Goal: Task Accomplishment & Management: Manage account settings

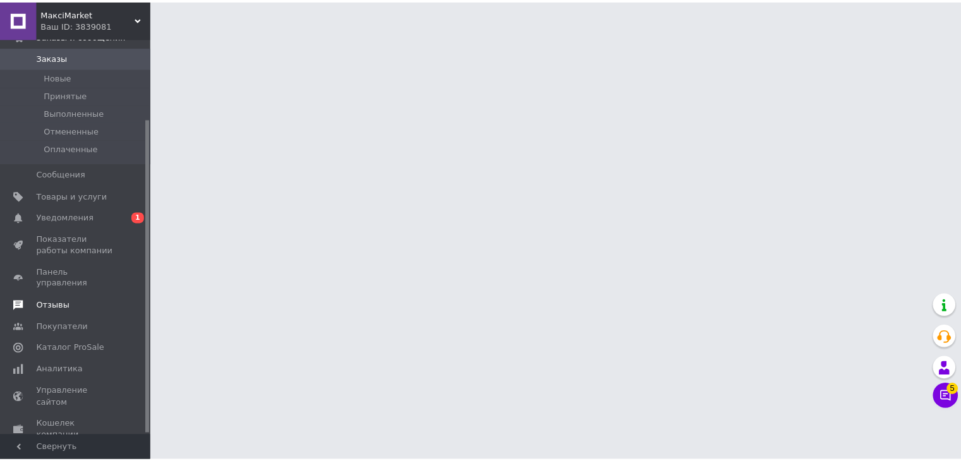
scroll to position [101, 0]
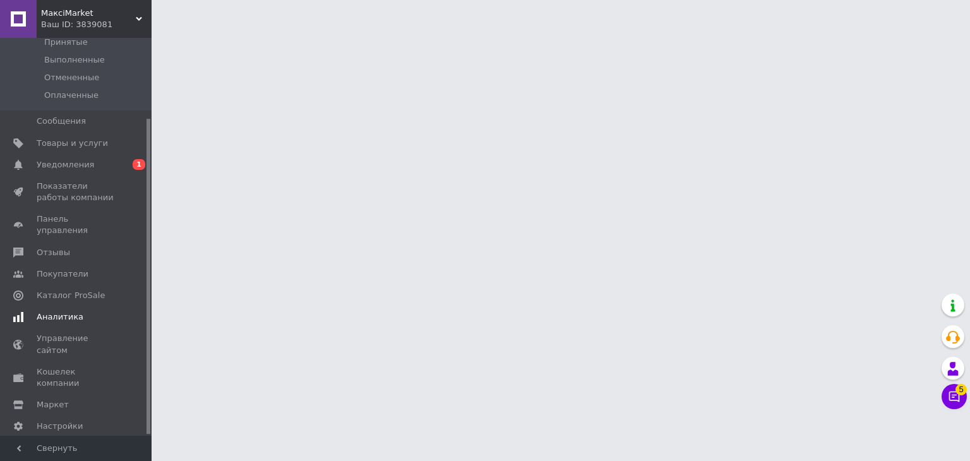
click at [73, 311] on span "Аналитика" at bounding box center [60, 316] width 47 height 11
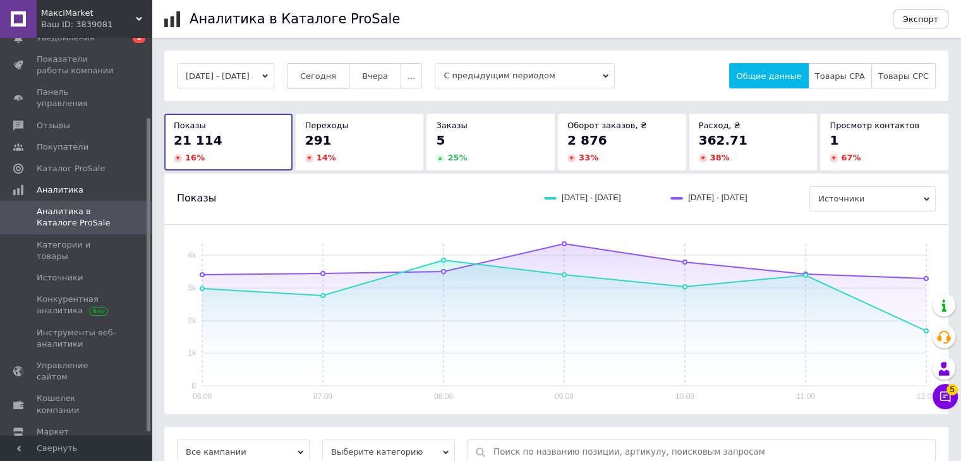
click at [328, 76] on span "Сегодня" at bounding box center [318, 75] width 36 height 9
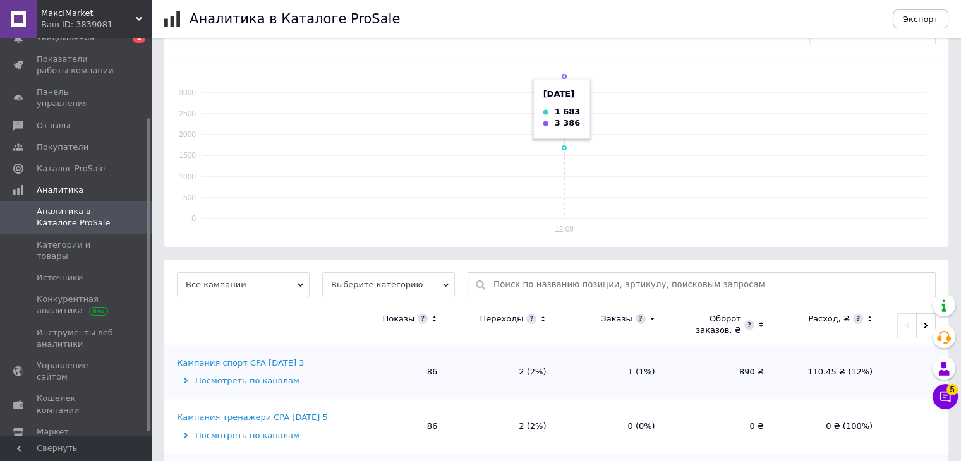
scroll to position [189, 0]
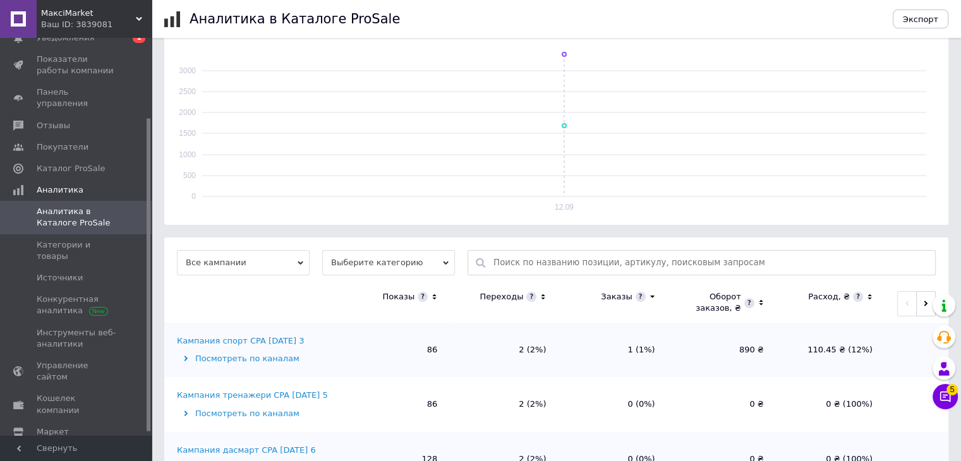
click at [432, 294] on icon at bounding box center [434, 297] width 8 height 11
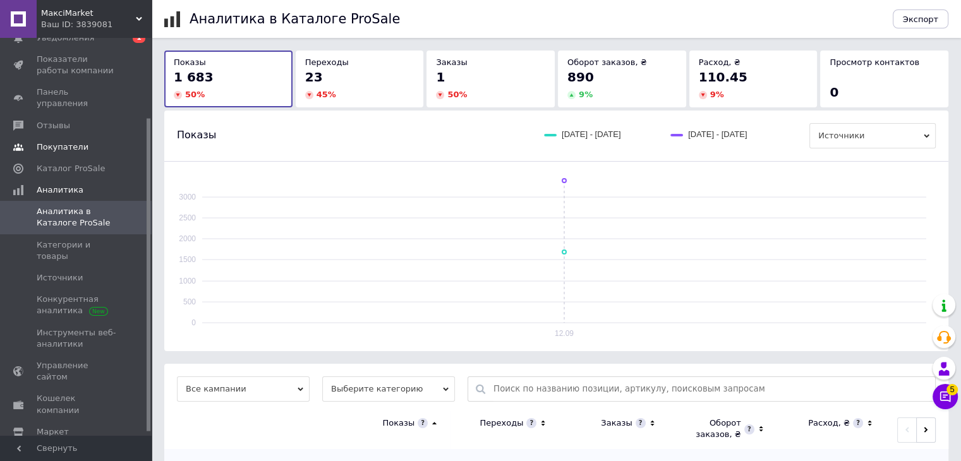
scroll to position [0, 0]
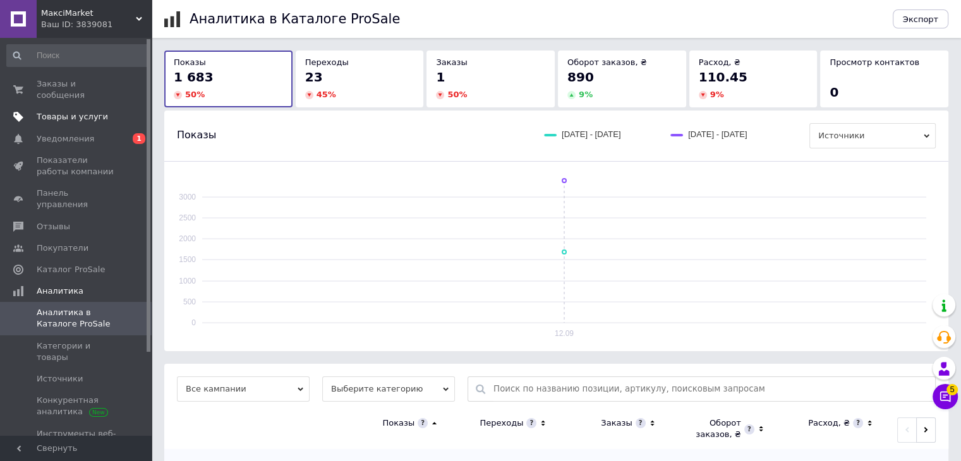
click at [65, 111] on span "Товары и услуги" at bounding box center [72, 116] width 71 height 11
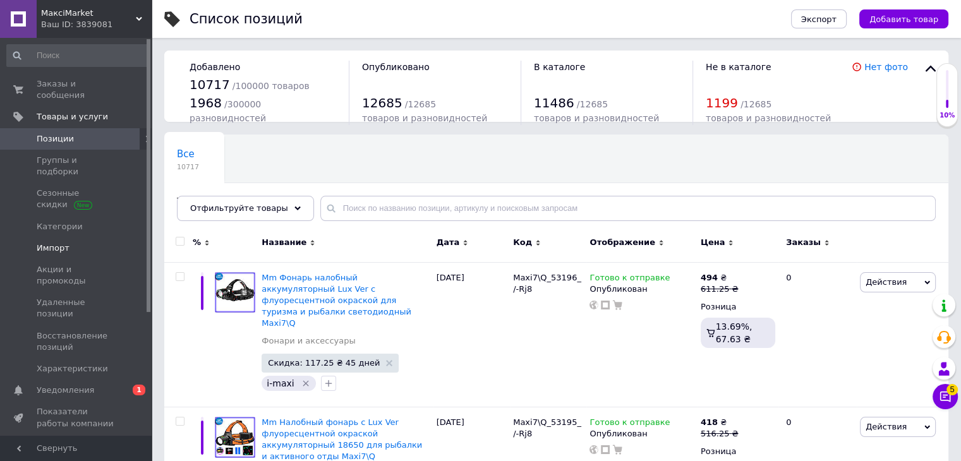
click at [54, 243] on span "Импорт" at bounding box center [53, 248] width 33 height 11
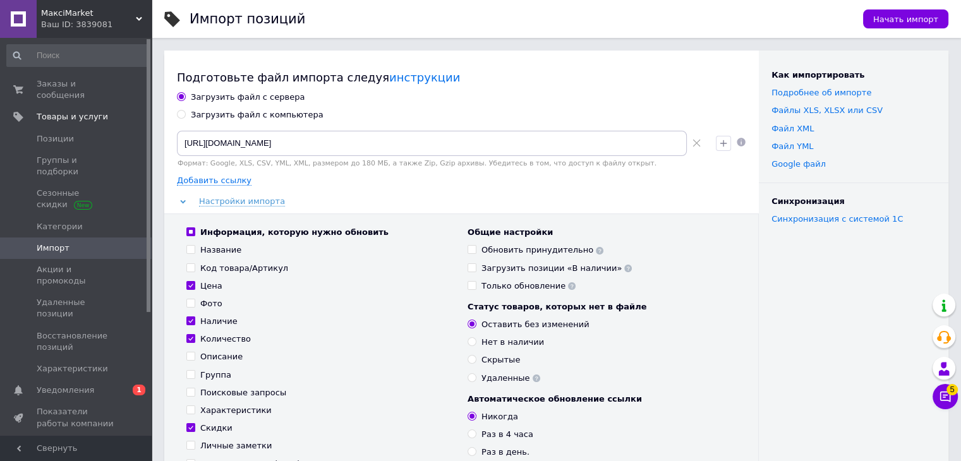
click at [223, 117] on div "Загрузить файл с компьютера" at bounding box center [257, 114] width 133 height 11
click at [185, 117] on input "Загрузить файл с компьютера" at bounding box center [181, 114] width 8 height 8
radio input "true"
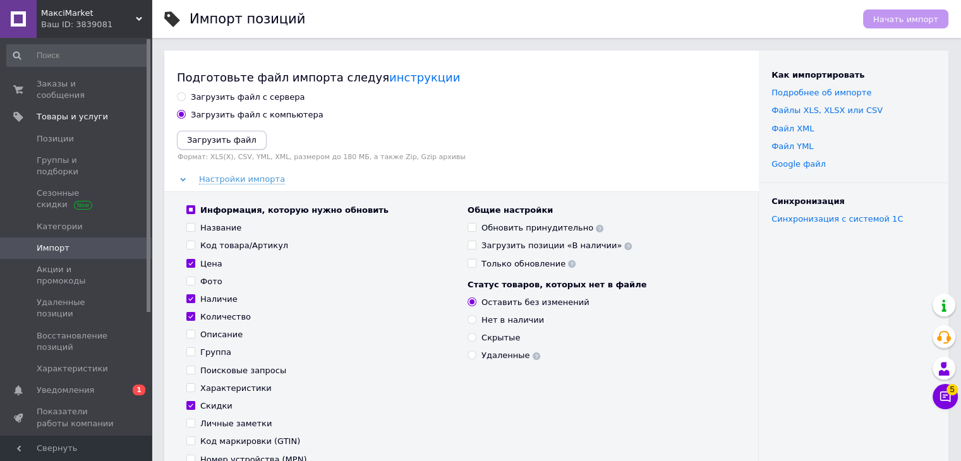
click at [214, 141] on icon "Загрузить файл" at bounding box center [221, 139] width 69 height 9
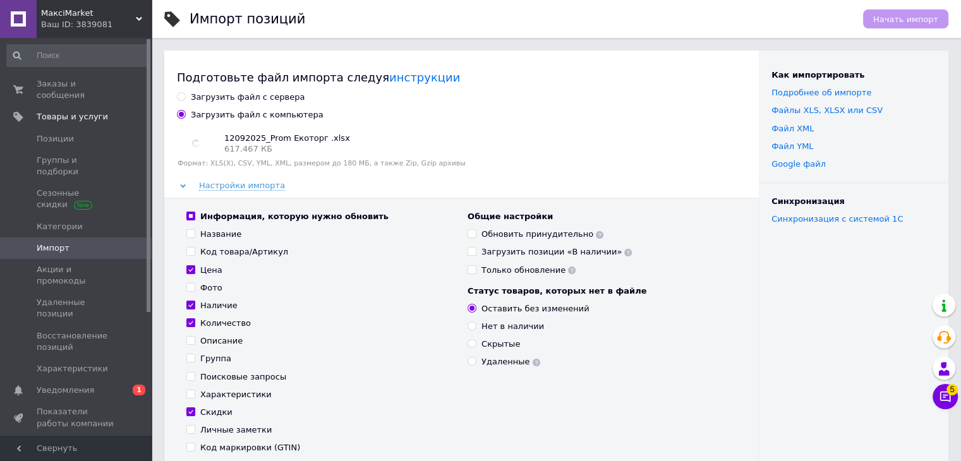
click at [189, 211] on label "Информация, которую нужно обновить" at bounding box center [287, 216] width 202 height 11
click at [189, 212] on input "Информация, которую нужно обновить" at bounding box center [190, 216] width 8 height 8
checkbox input "false"
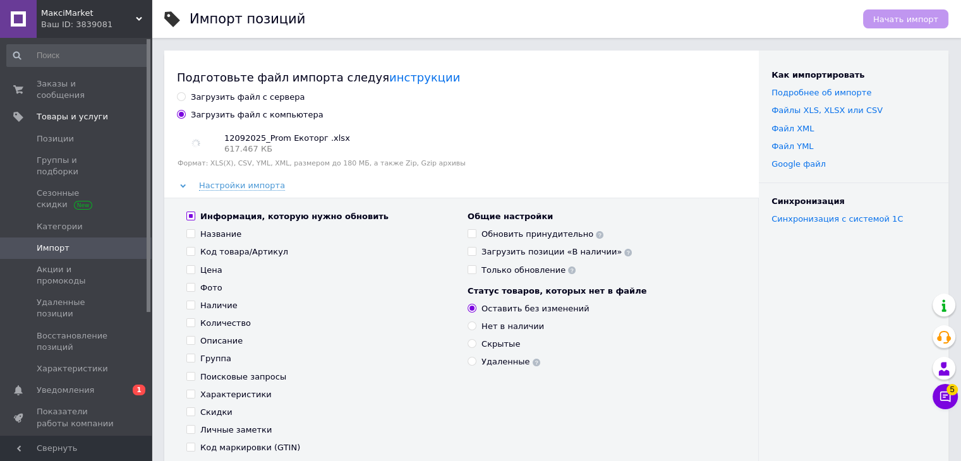
checkbox input "false"
click at [189, 212] on input "Информация, которую нужно обновить" at bounding box center [190, 216] width 8 height 8
checkbox input "true"
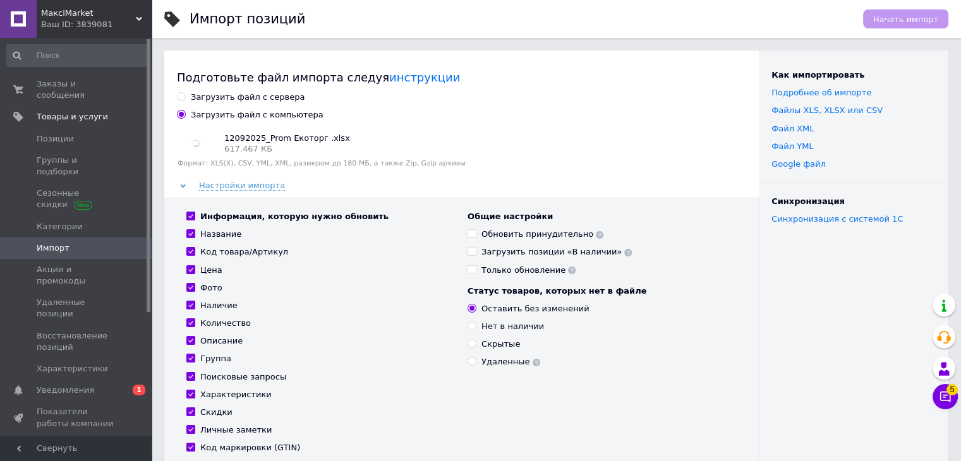
checkbox input "true"
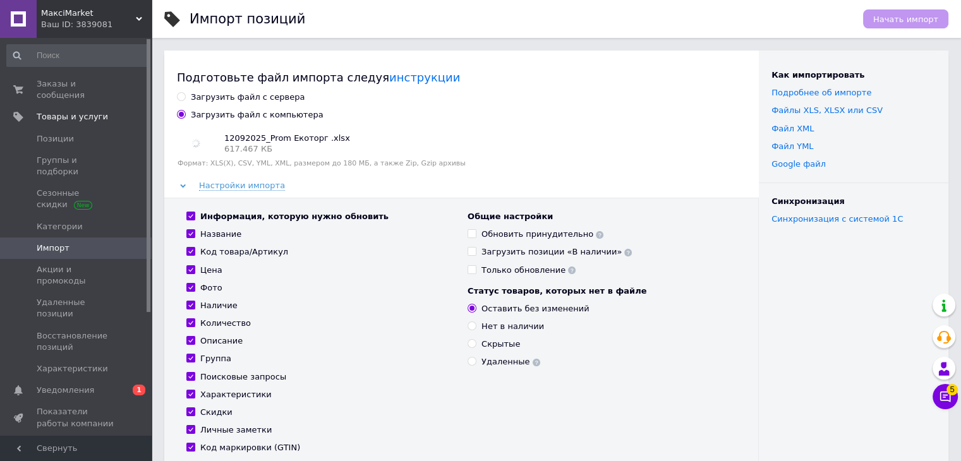
checkbox input "true"
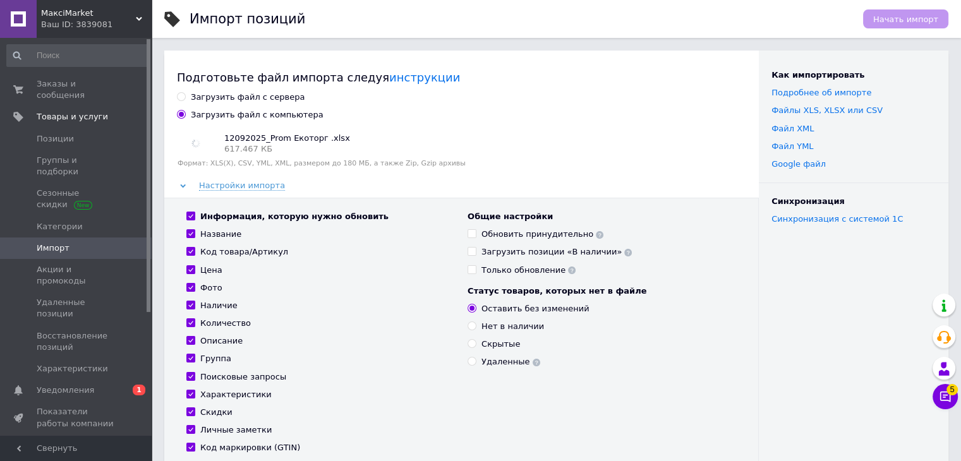
checkbox input "true"
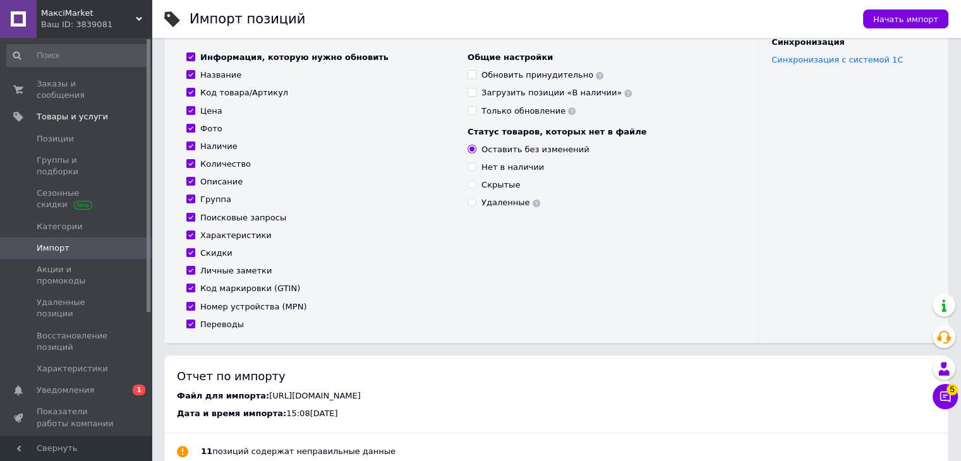
scroll to position [316, 0]
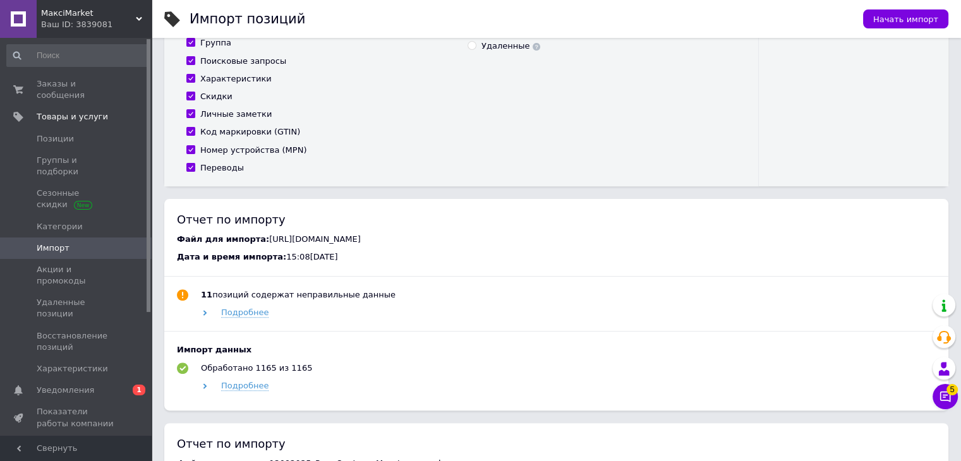
drag, startPoint x: 191, startPoint y: 128, endPoint x: 187, endPoint y: 141, distance: 13.4
click at [191, 129] on input "Код маркировки (GTIN)" at bounding box center [190, 131] width 8 height 8
checkbox input "false"
click at [193, 146] on input "Номер устройства (MPN)" at bounding box center [190, 149] width 8 height 8
checkbox input "false"
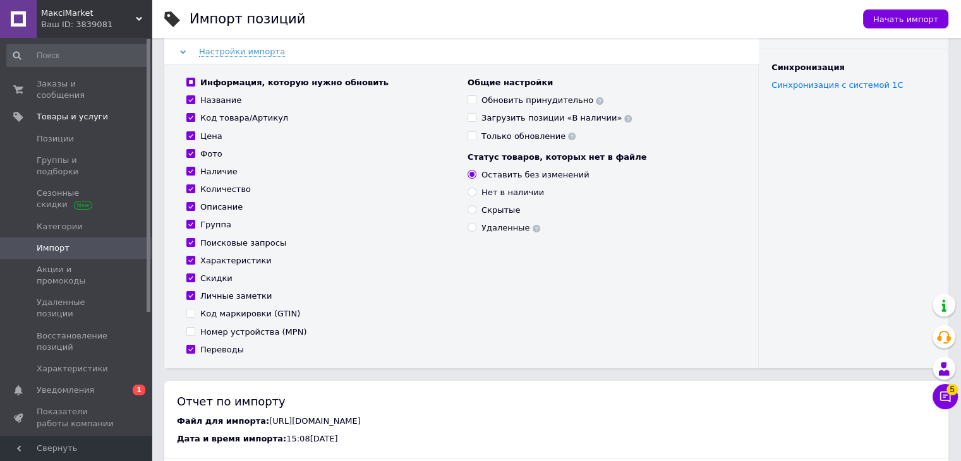
scroll to position [63, 0]
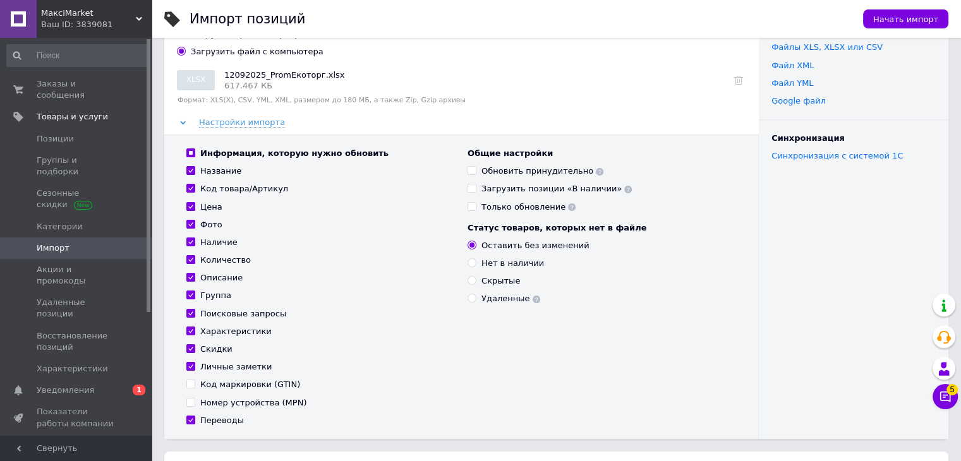
click at [472, 169] on input "Обновить принудительно" at bounding box center [471, 170] width 8 height 8
checkbox input "true"
click at [914, 16] on span "Начать импорт" at bounding box center [905, 19] width 65 height 9
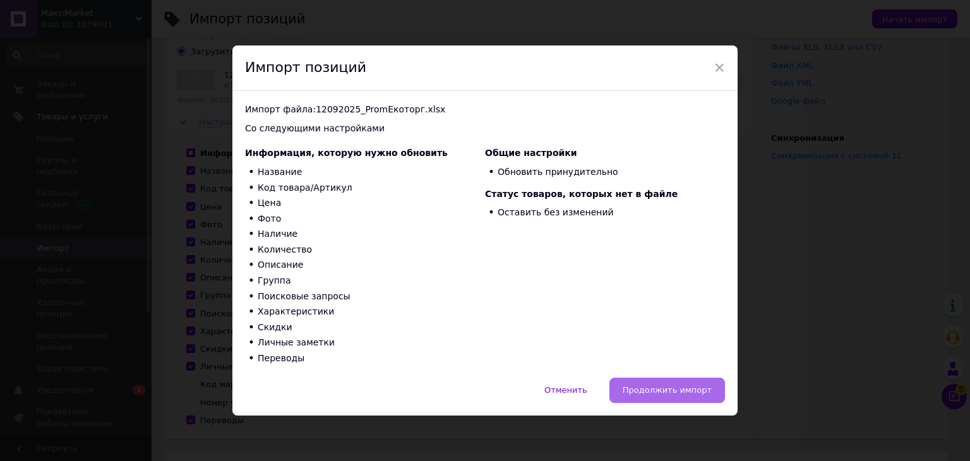
click at [657, 387] on span "Продолжить импорт" at bounding box center [667, 389] width 89 height 9
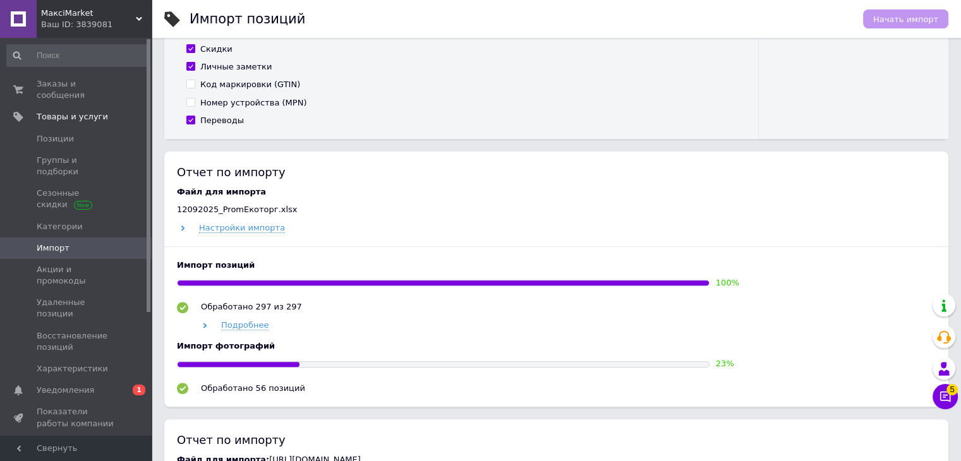
scroll to position [379, 0]
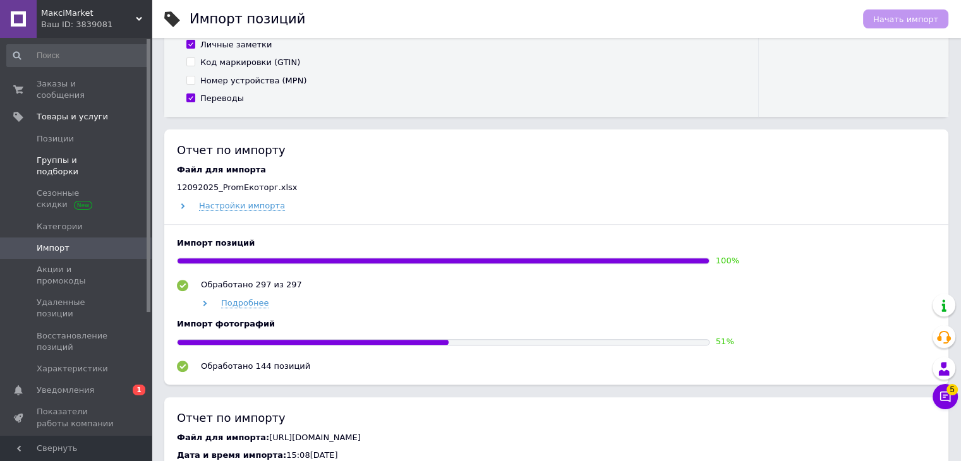
click at [77, 155] on span "Группы и подборки" at bounding box center [77, 166] width 80 height 23
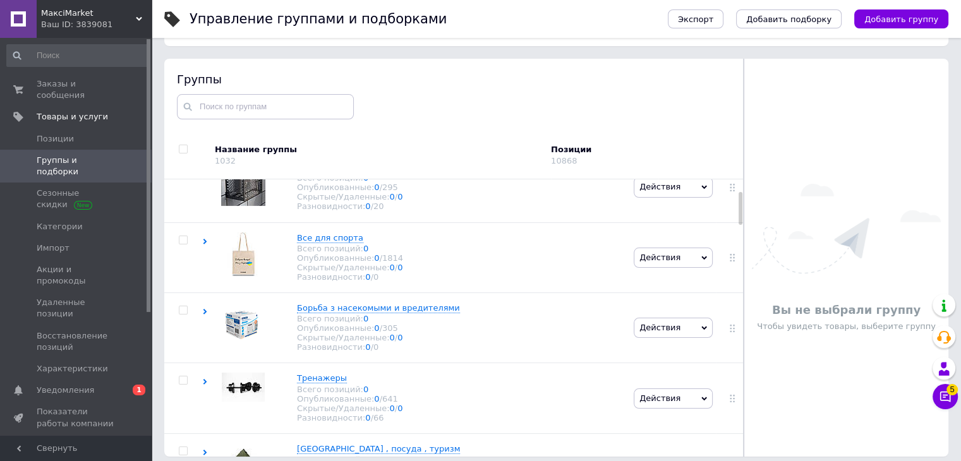
scroll to position [126, 0]
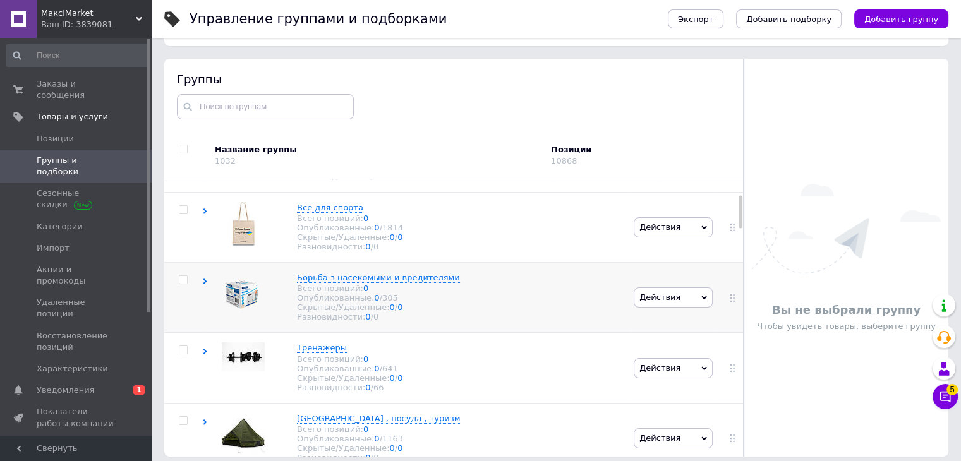
click at [184, 284] on input "checkbox" at bounding box center [183, 280] width 8 height 8
checkbox input "true"
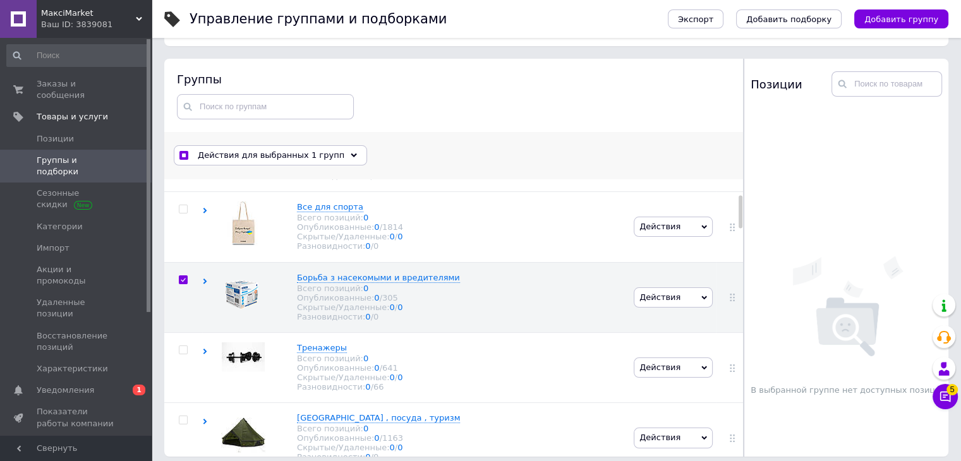
click at [284, 154] on span "Действия для выбранных 1 групп" at bounding box center [271, 155] width 147 height 11
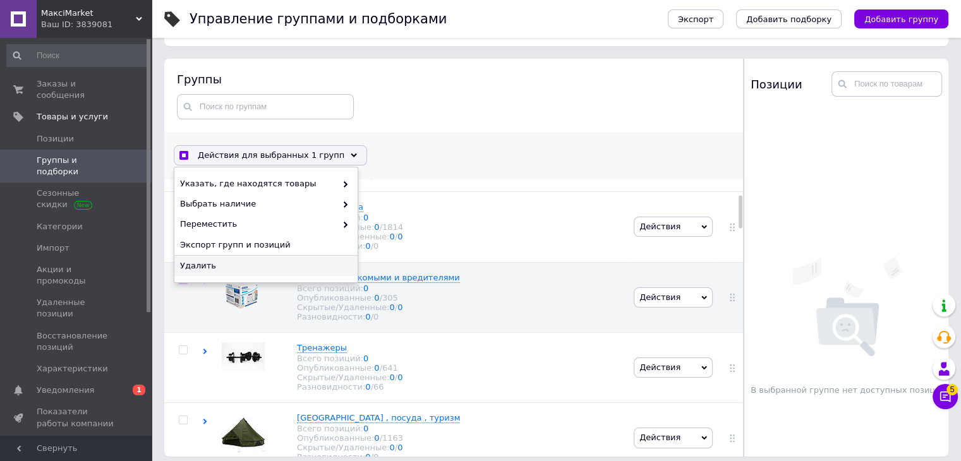
click at [245, 266] on span "Удалить" at bounding box center [264, 265] width 169 height 11
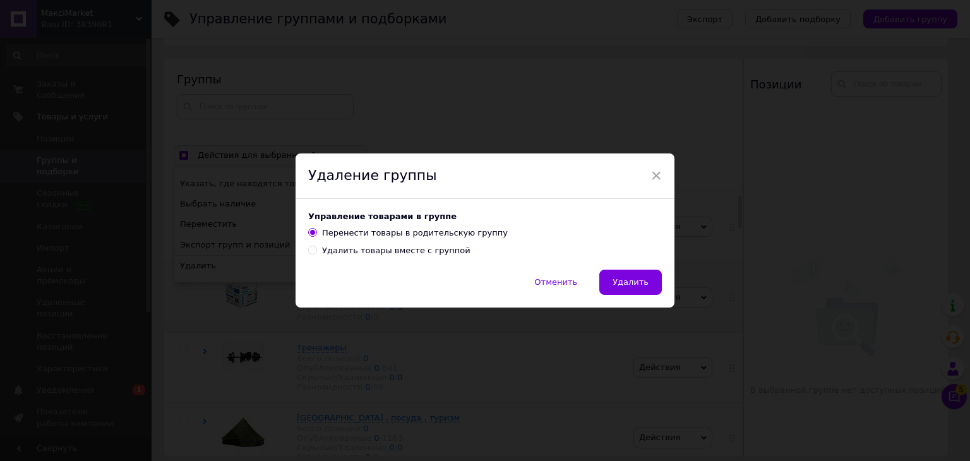
click at [357, 256] on div "Удалить товары вместе с группой" at bounding box center [396, 250] width 148 height 11
click at [316, 254] on input "Удалить товары вместе с группой" at bounding box center [312, 250] width 8 height 8
radio input "true"
radio input "false"
click at [635, 284] on span "Удалить" at bounding box center [631, 281] width 36 height 9
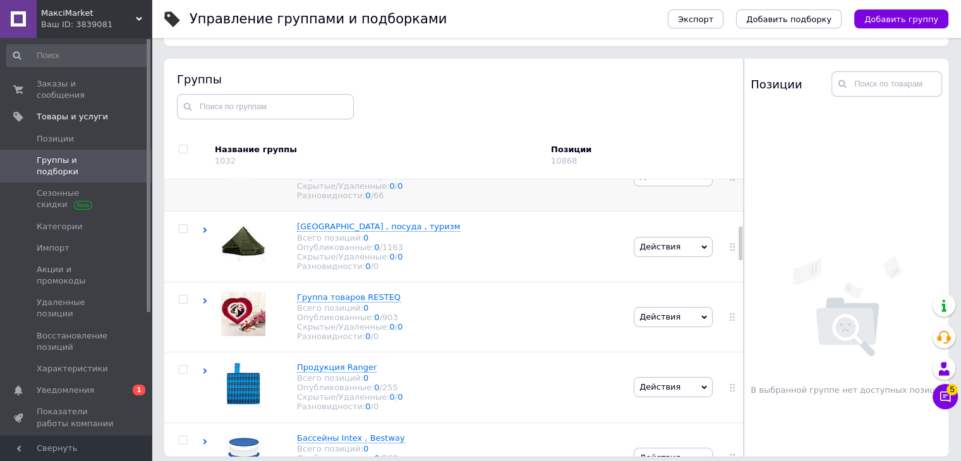
scroll to position [379, 0]
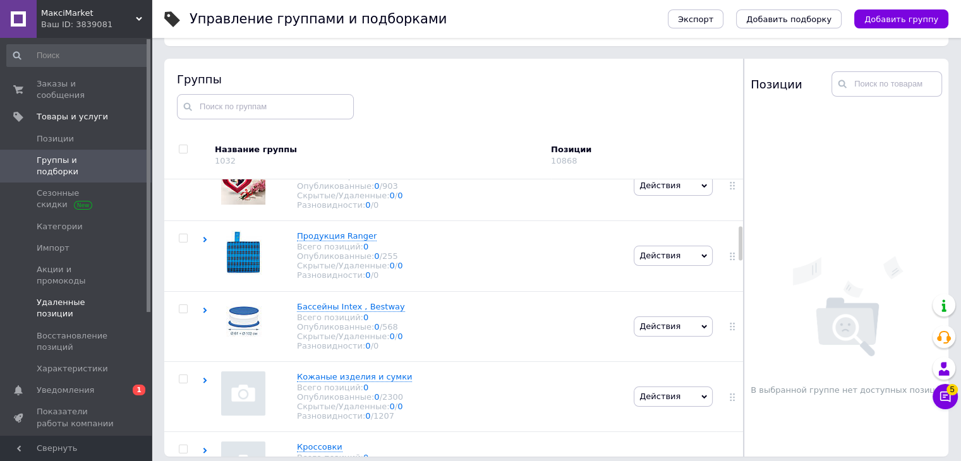
click at [88, 297] on span "Удаленные позиции" at bounding box center [77, 308] width 80 height 23
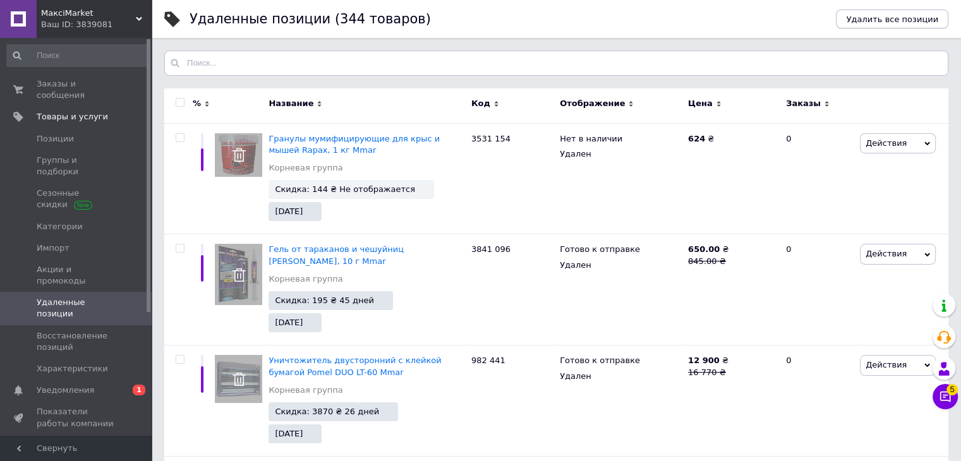
click at [875, 16] on span "Удалить все позиции" at bounding box center [892, 19] width 92 height 9
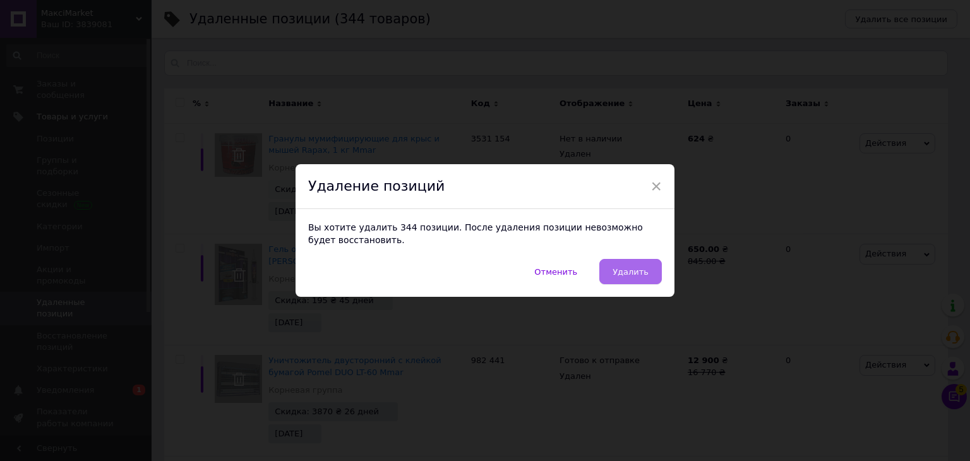
click at [637, 273] on span "Удалить" at bounding box center [631, 271] width 36 height 9
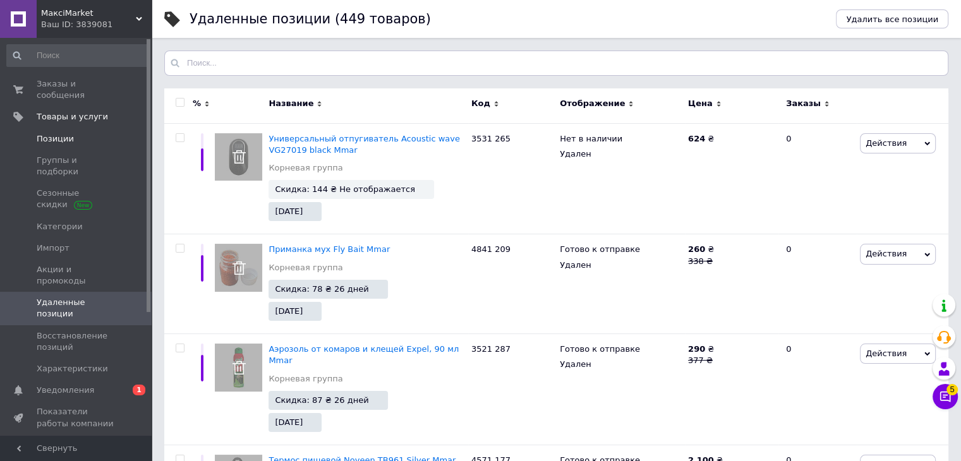
click at [62, 135] on link "Позиции" at bounding box center [77, 138] width 155 height 21
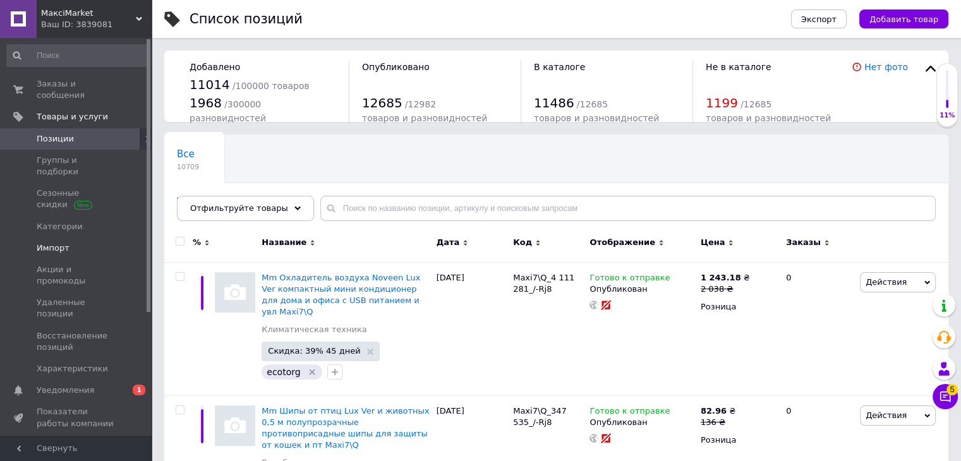
click at [54, 243] on span "Импорт" at bounding box center [53, 248] width 33 height 11
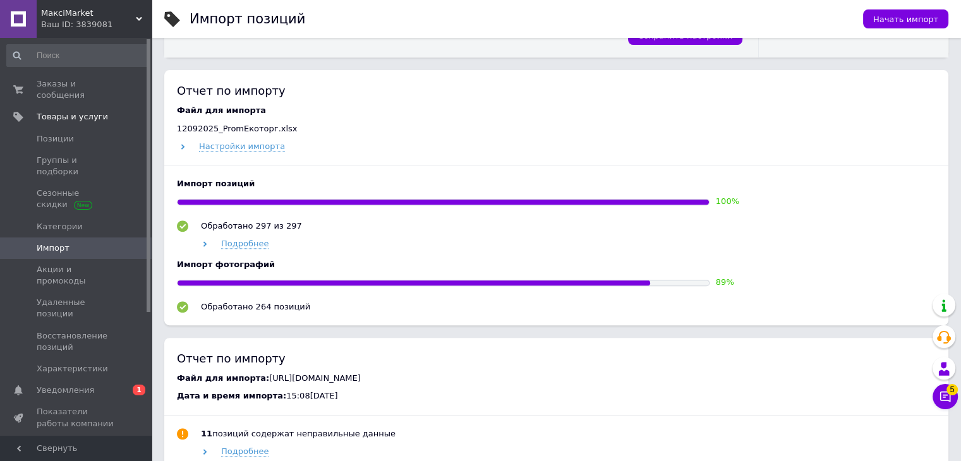
scroll to position [505, 0]
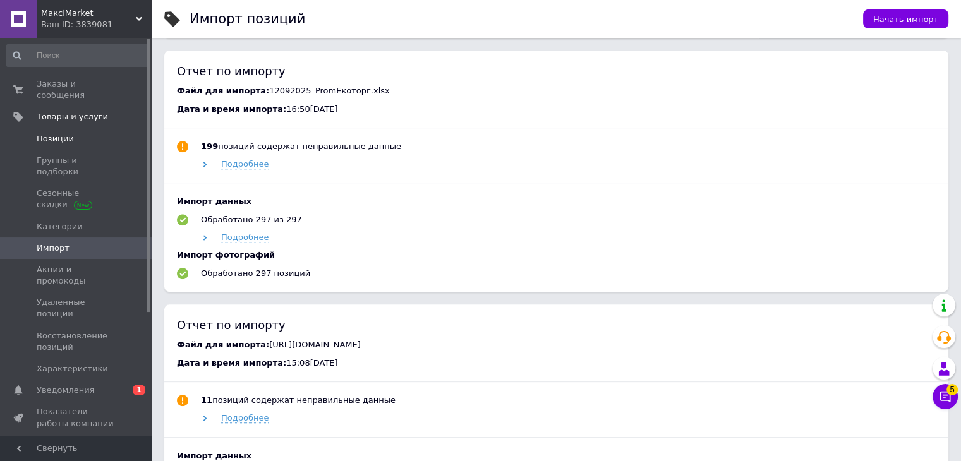
click at [63, 133] on span "Позиции" at bounding box center [55, 138] width 37 height 11
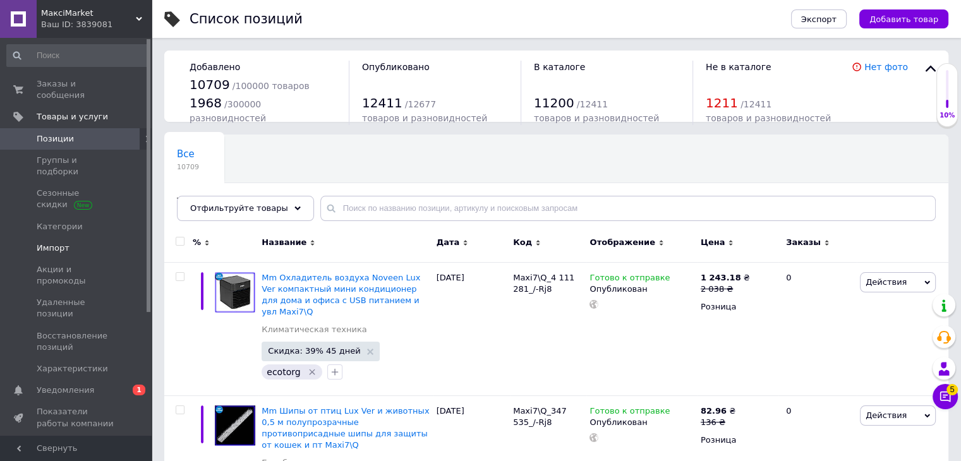
click at [47, 243] on span "Импорт" at bounding box center [53, 248] width 33 height 11
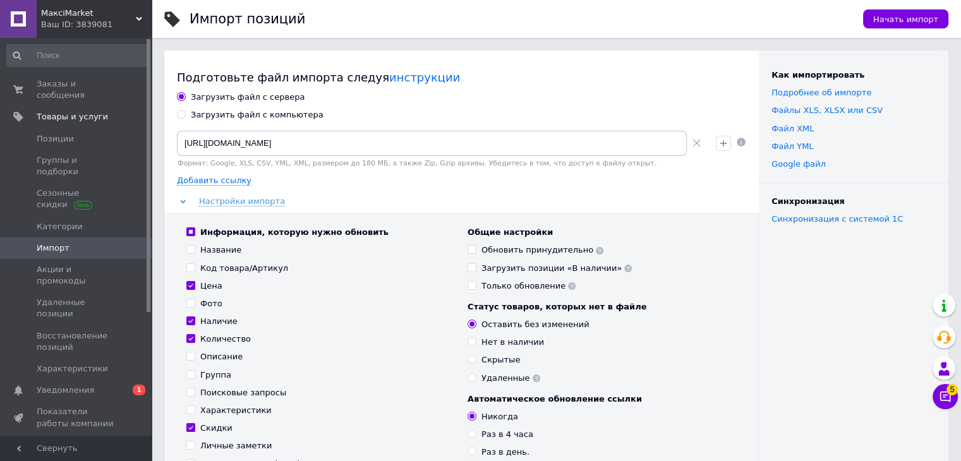
click at [247, 116] on div "Загрузить файл с компьютера" at bounding box center [257, 114] width 133 height 11
click at [185, 116] on input "Загрузить файл с компьютера" at bounding box center [181, 114] width 8 height 8
radio input "true"
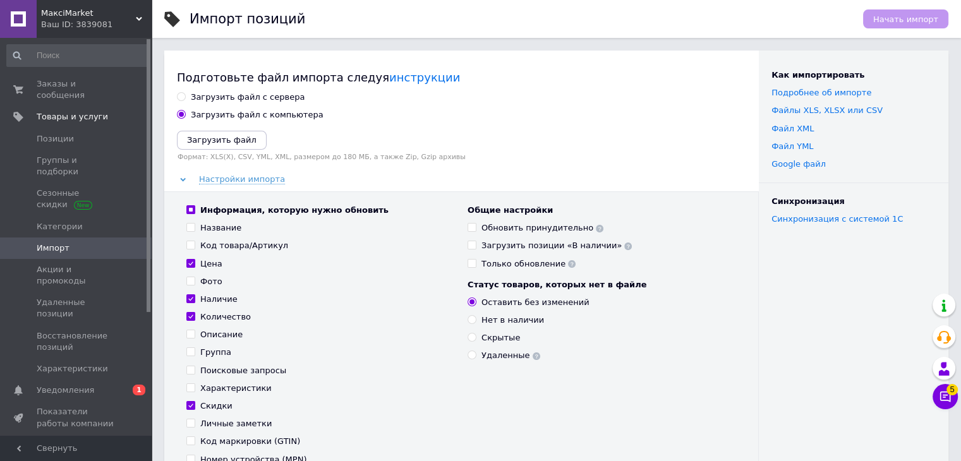
click at [225, 99] on div "Загрузить файл с сервера" at bounding box center [248, 97] width 114 height 11
click at [185, 99] on input "Загрузить файл с сервера" at bounding box center [181, 96] width 8 height 8
radio input "true"
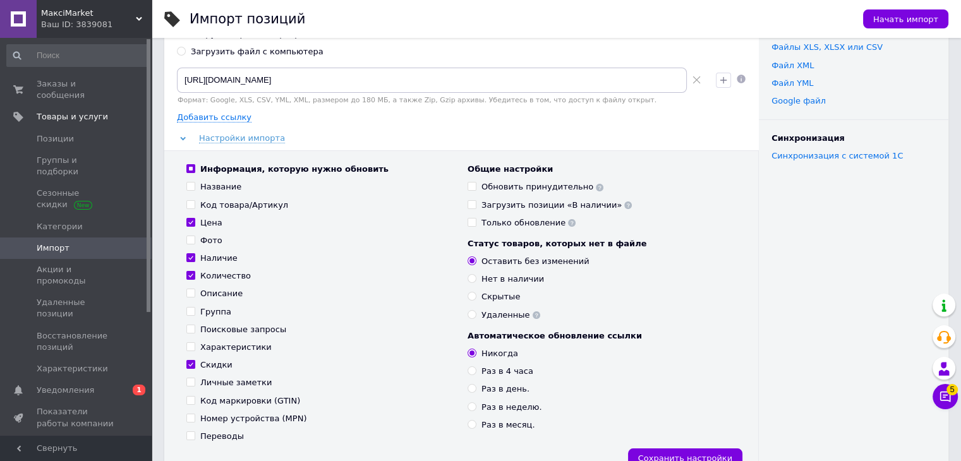
scroll to position [126, 0]
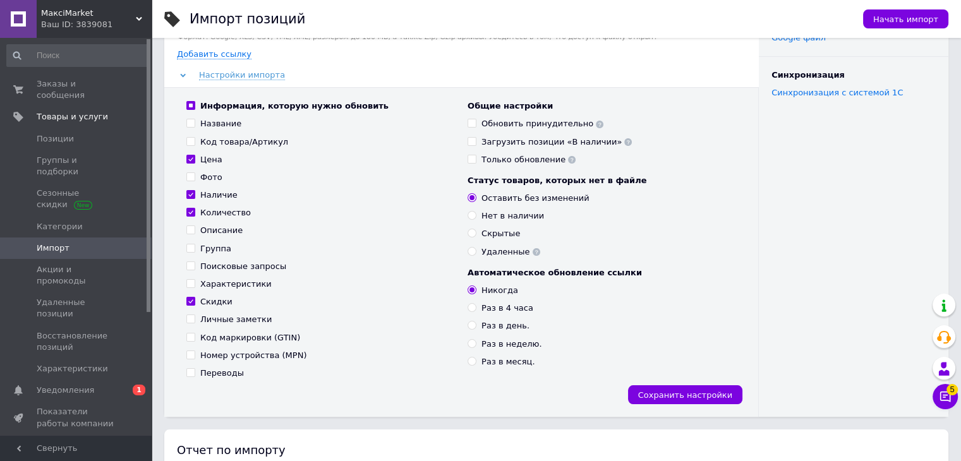
click at [471, 123] on input "Обновить принудительно" at bounding box center [471, 123] width 8 height 8
checkbox input "true"
click at [901, 21] on span "Начать импорт" at bounding box center [905, 19] width 65 height 9
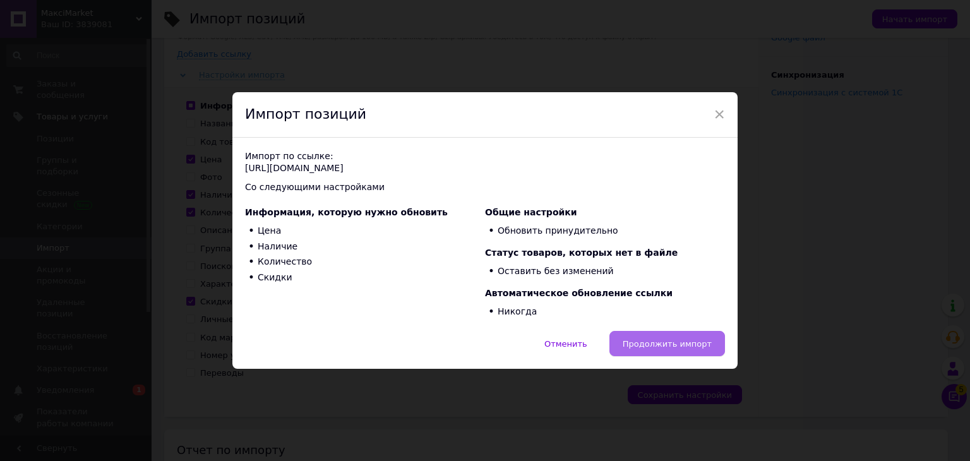
click at [673, 347] on span "Продолжить импорт" at bounding box center [667, 343] width 89 height 9
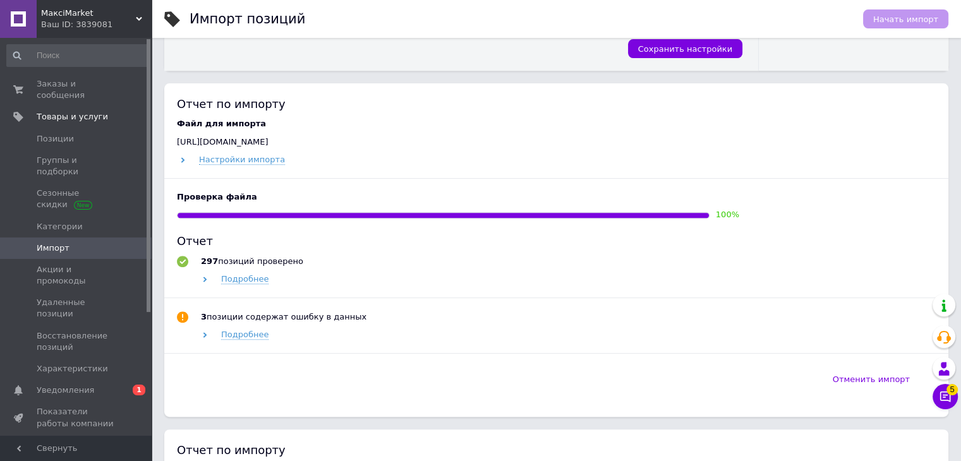
scroll to position [505, 0]
